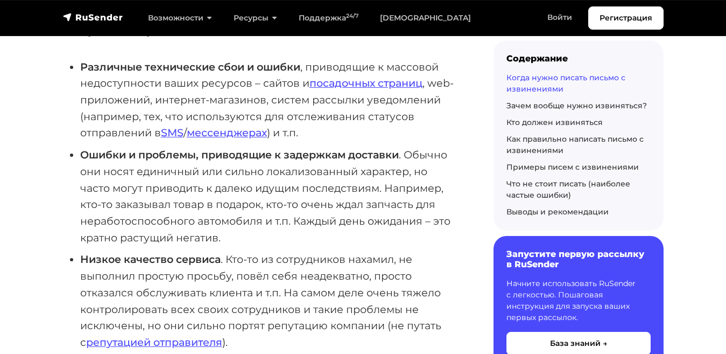
scroll to position [551, 0]
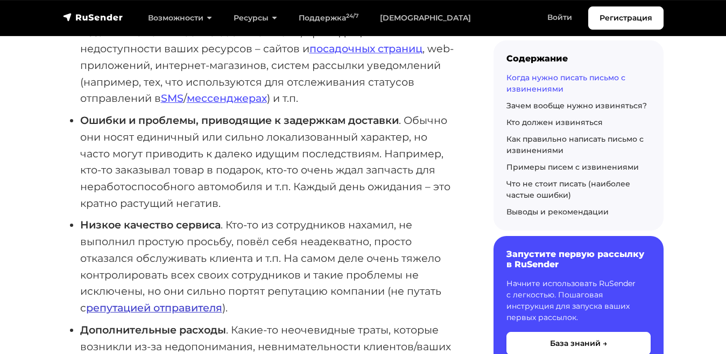
click at [111, 301] on link "репутацией отправителя" at bounding box center [154, 307] width 136 height 13
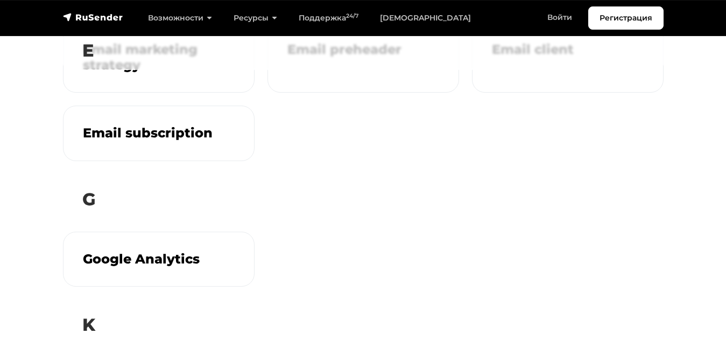
scroll to position [544, 0]
